Goal: Task Accomplishment & Management: Manage account settings

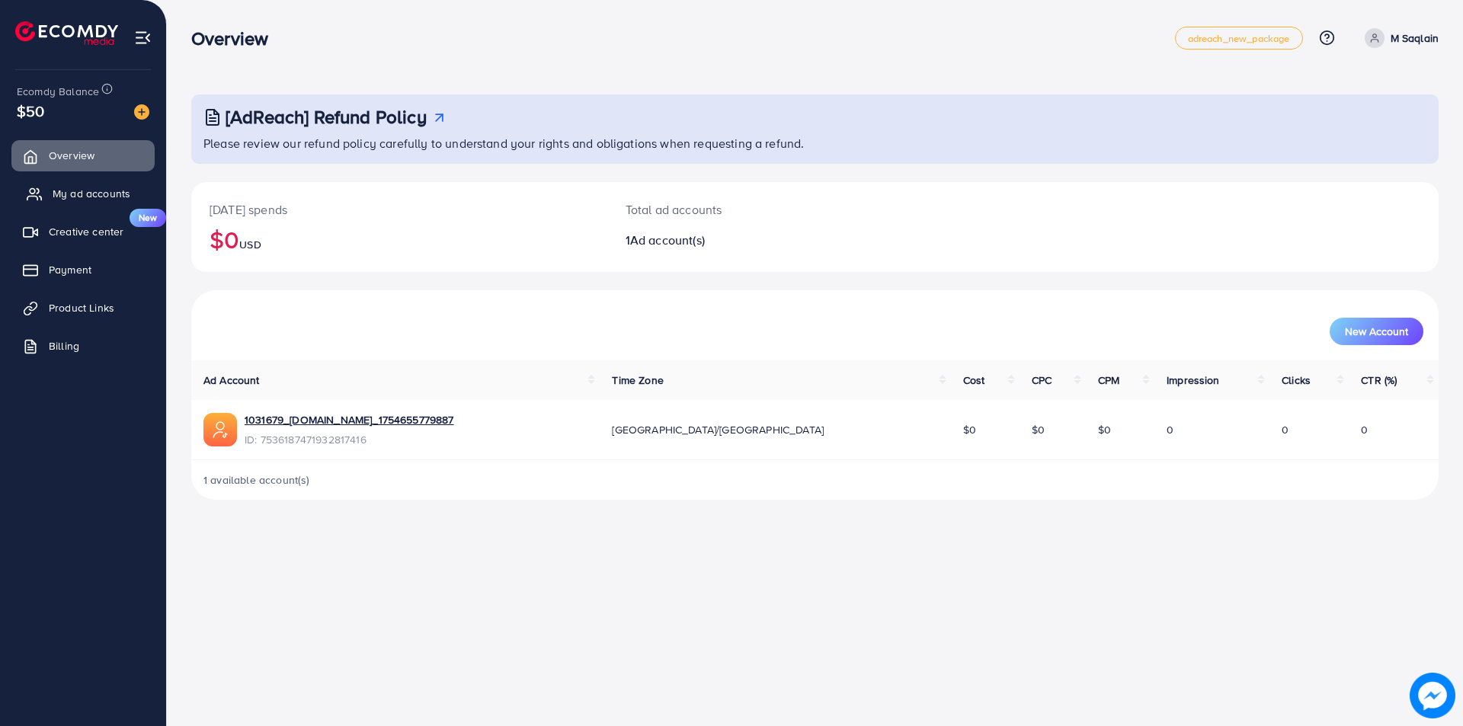
click at [66, 197] on span "My ad accounts" at bounding box center [92, 193] width 78 height 15
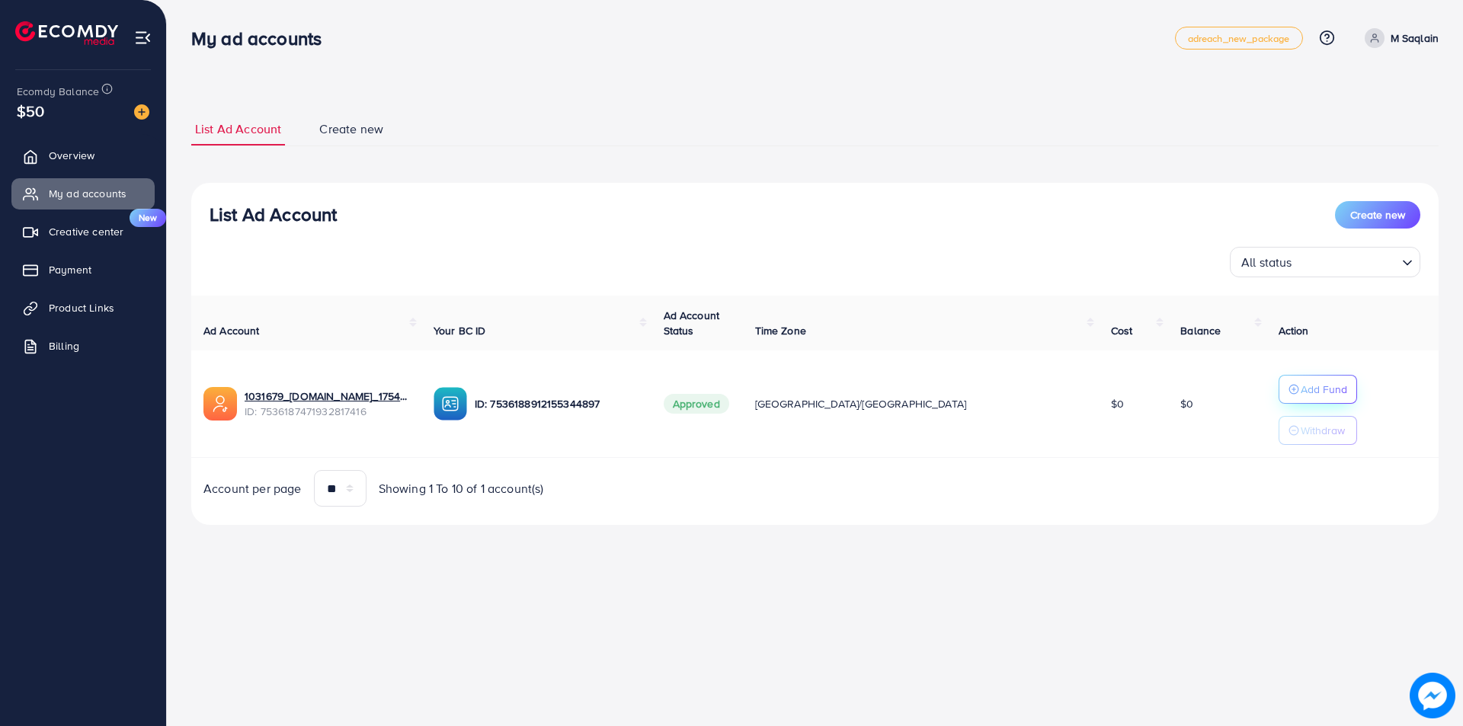
click at [1301, 392] on p "Add Fund" at bounding box center [1324, 389] width 46 height 18
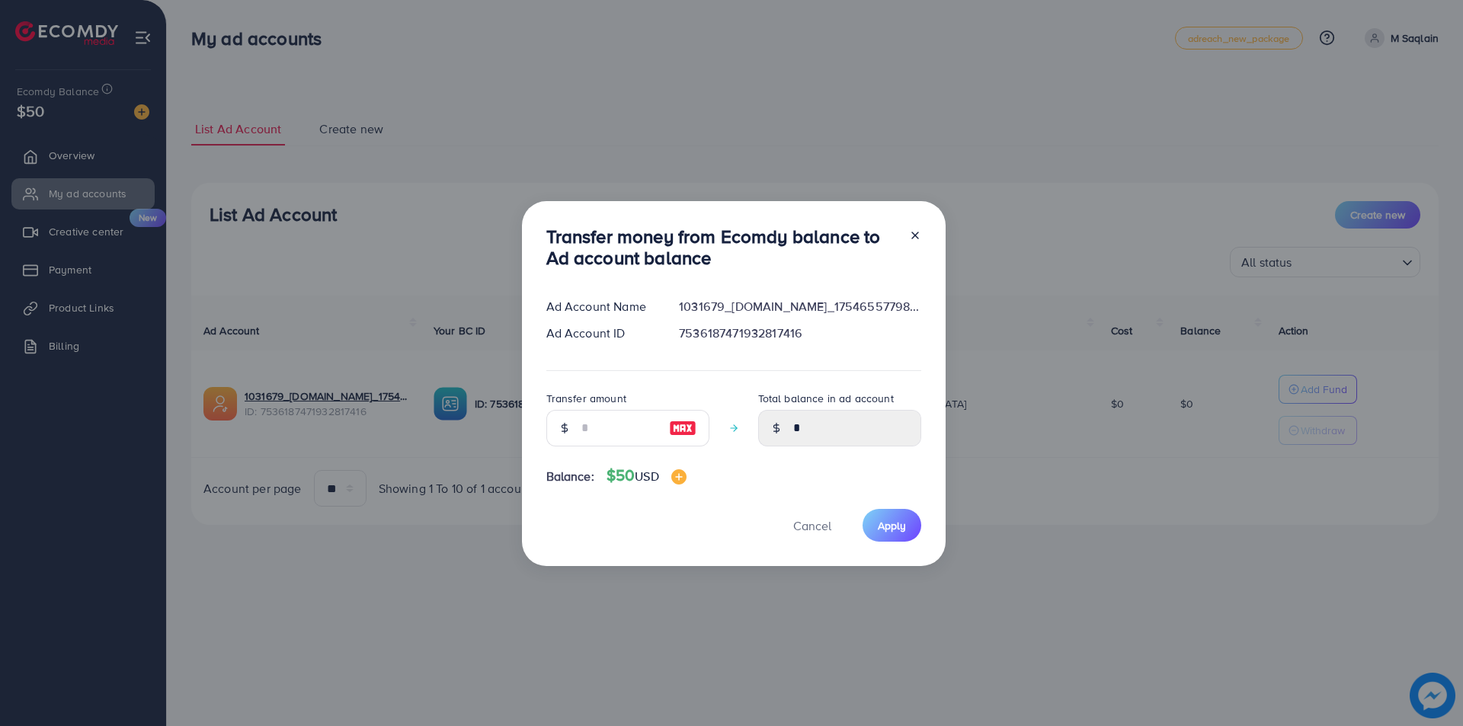
drag, startPoint x: 707, startPoint y: 437, endPoint x: 675, endPoint y: 433, distance: 32.3
click at [703, 437] on div "Transfer amount Total balance in ad account *" at bounding box center [733, 423] width 375 height 69
click at [675, 433] on img at bounding box center [682, 428] width 27 height 18
type input "**"
type input "*****"
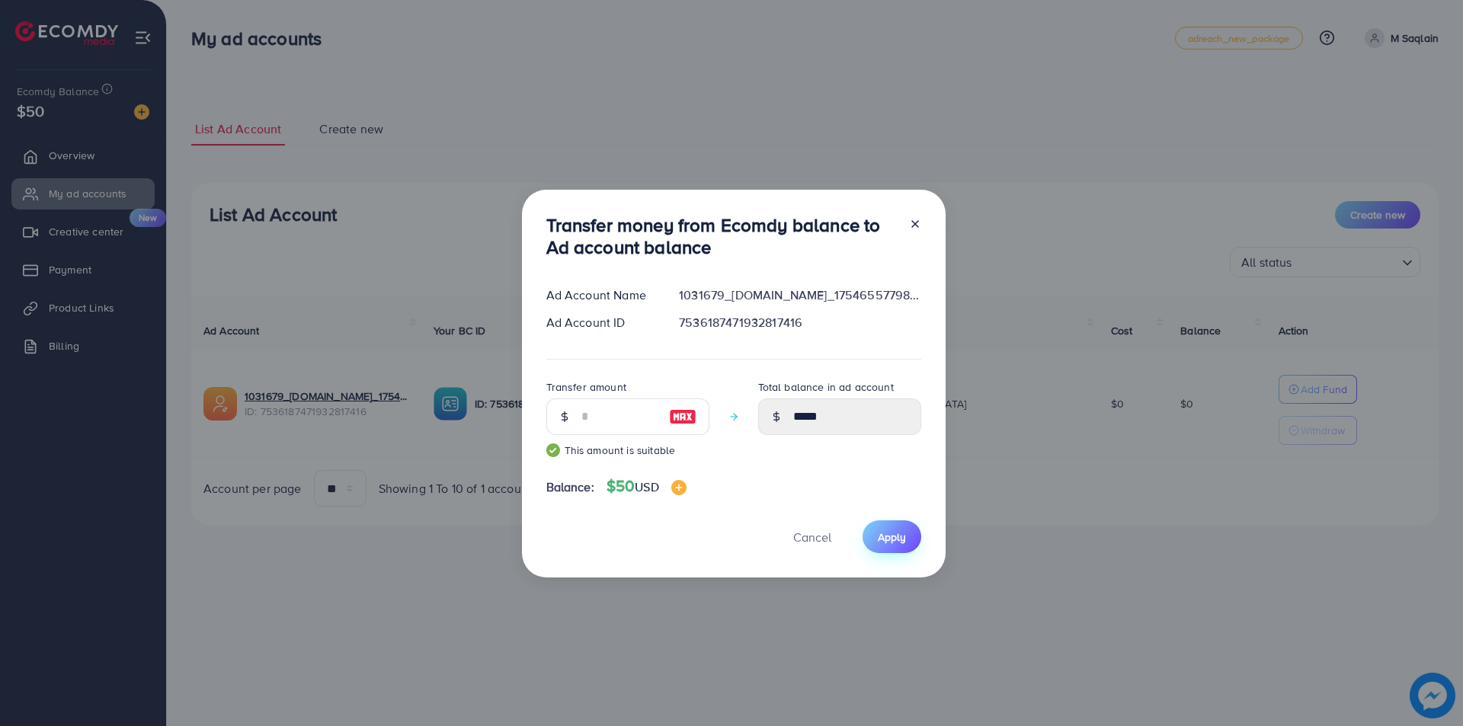
click at [892, 533] on span "Apply" at bounding box center [892, 537] width 28 height 15
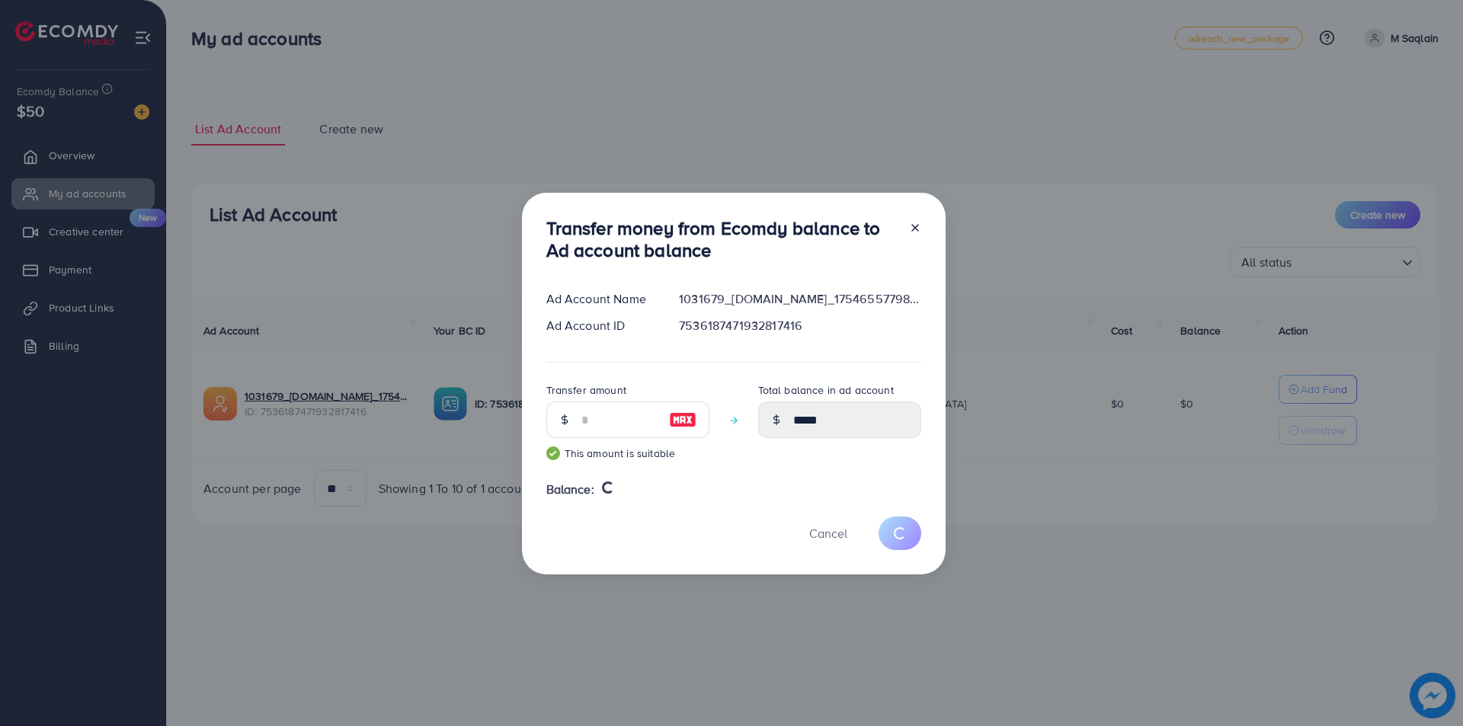
type input "*"
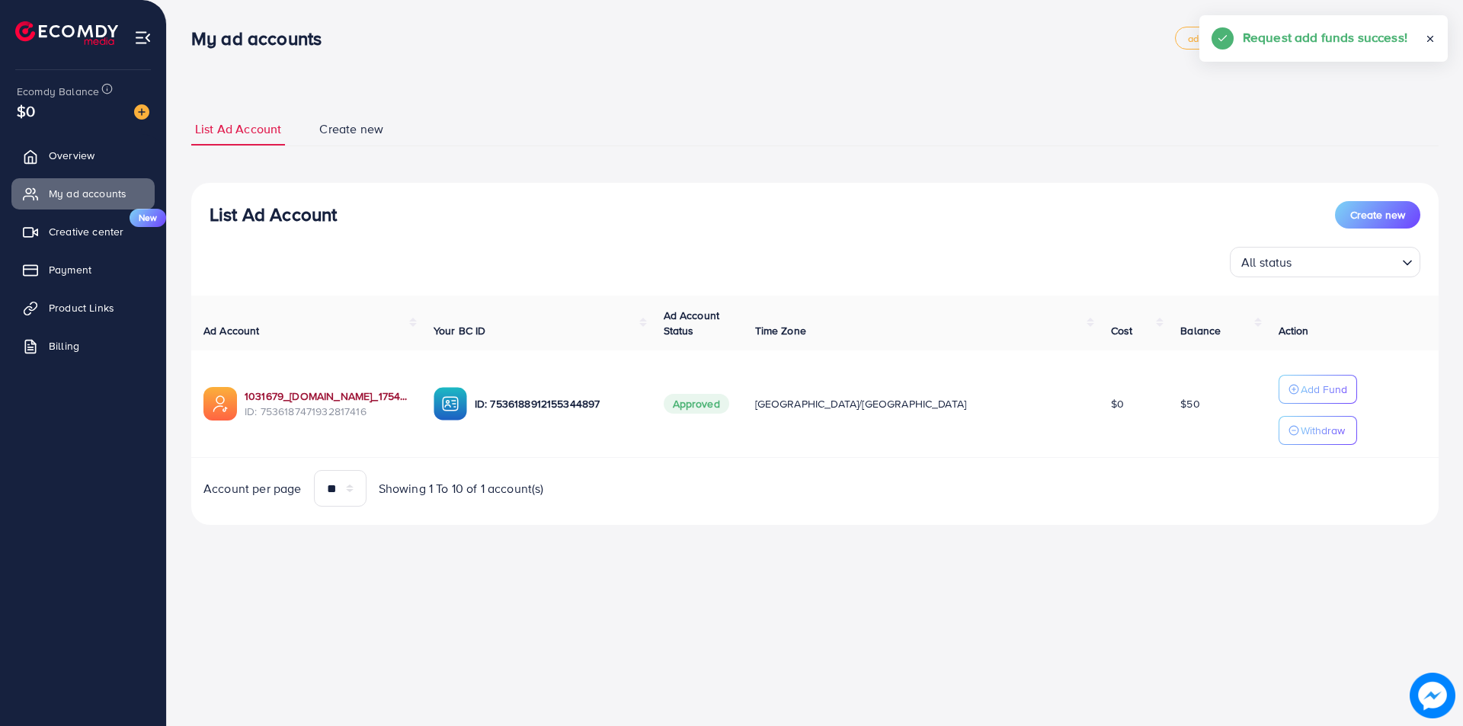
click at [370, 402] on link "1031679_[DOMAIN_NAME]_1754655779887" at bounding box center [327, 396] width 165 height 15
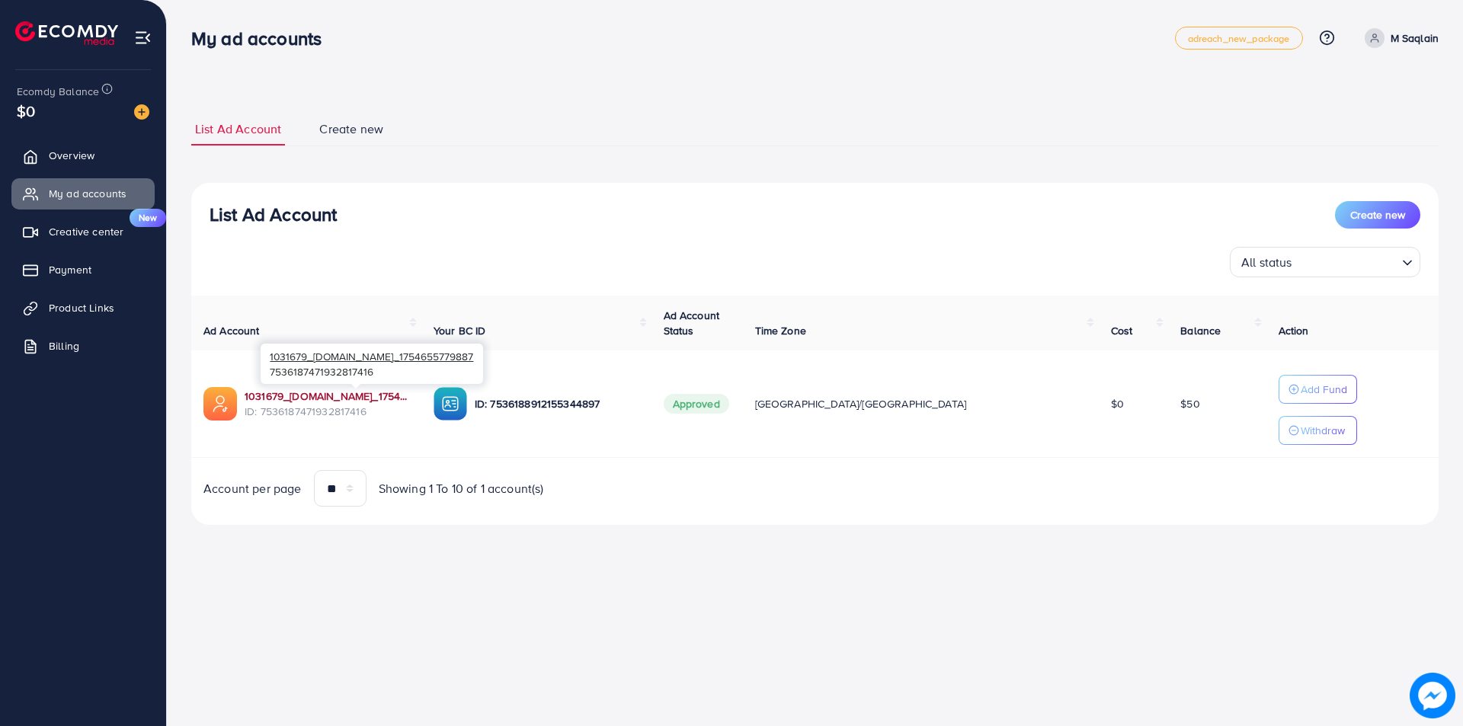
click at [305, 393] on link "1031679_[DOMAIN_NAME]_1754655779887" at bounding box center [327, 396] width 165 height 15
